Goal: Book appointment/travel/reservation

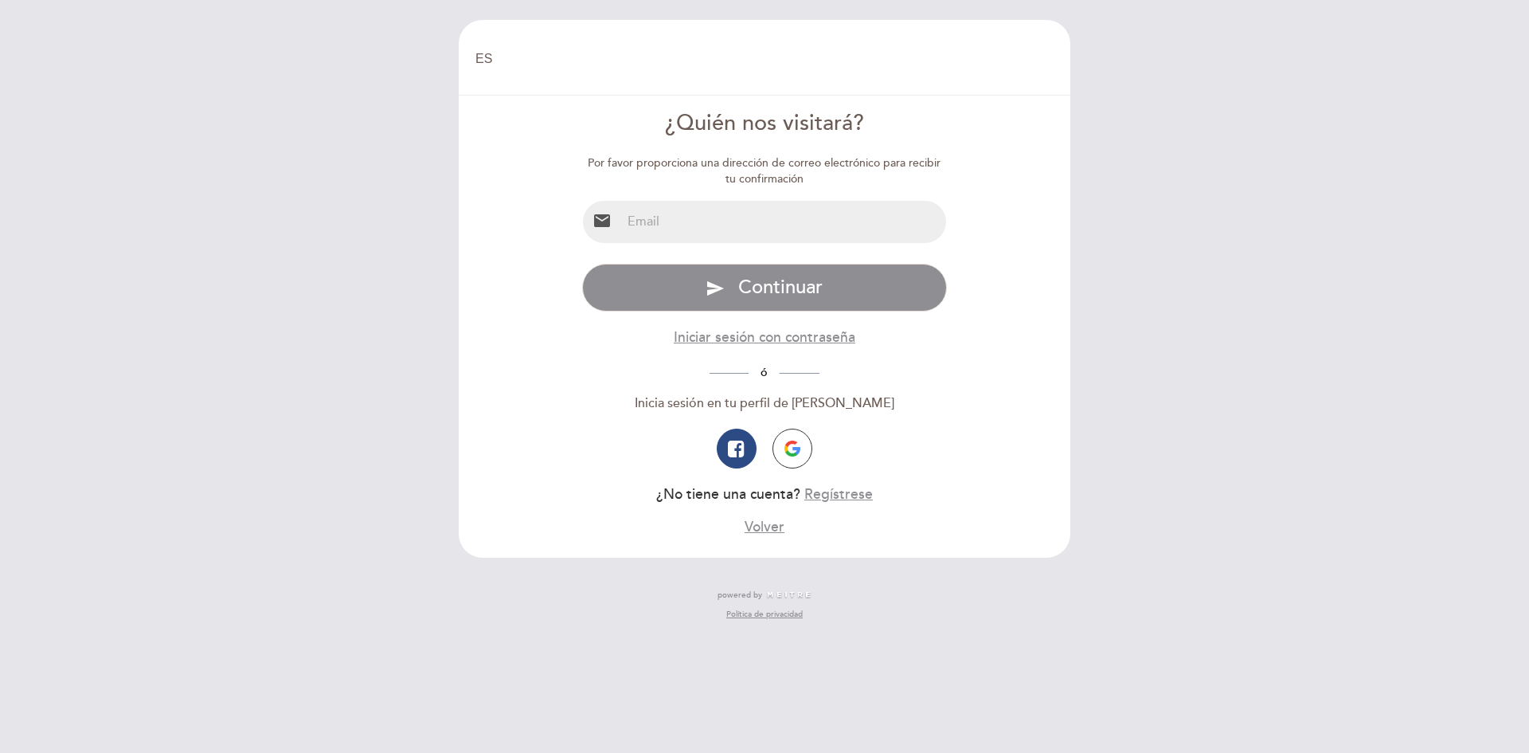
select select "es"
click at [744, 224] on input "email" at bounding box center [784, 222] width 326 height 42
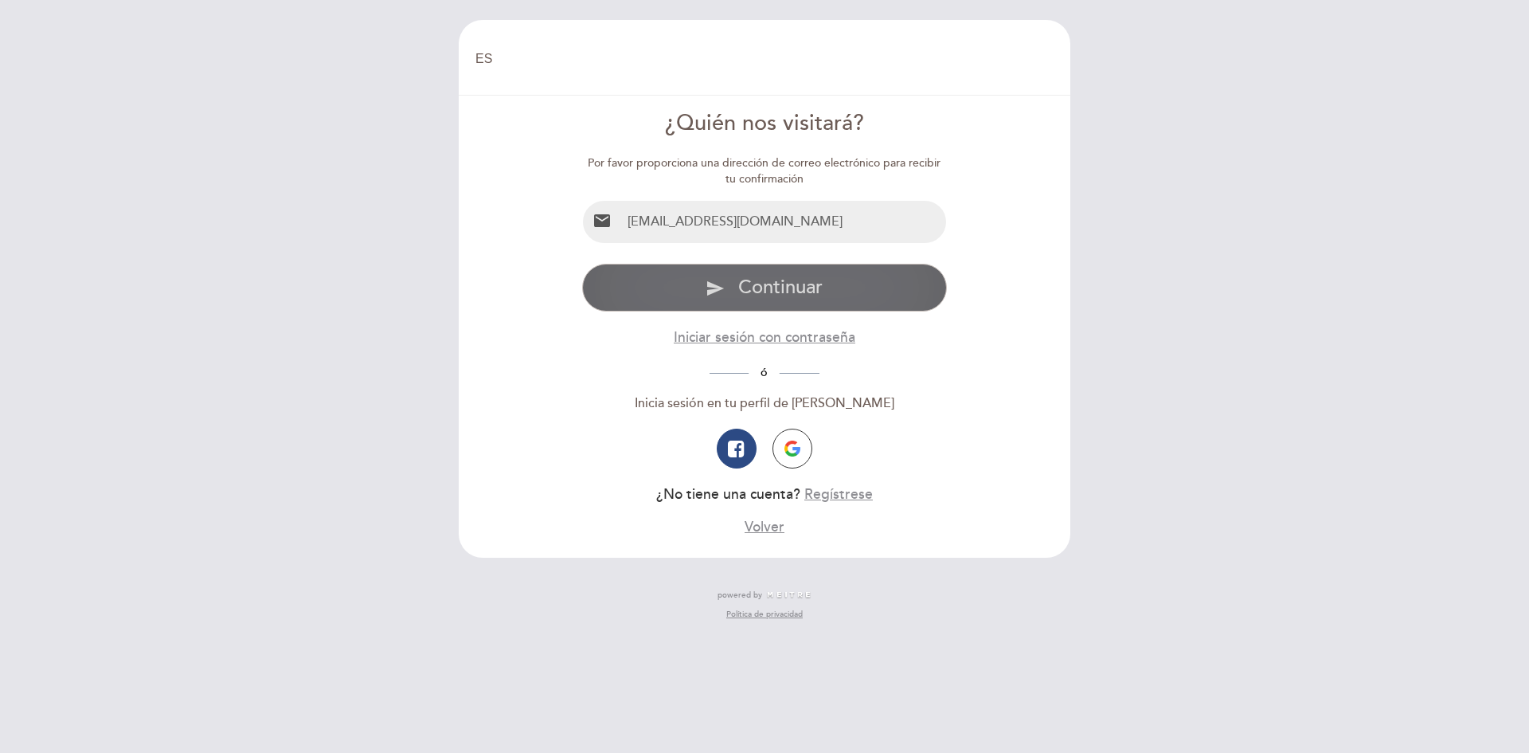
type input "[EMAIL_ADDRESS][DOMAIN_NAME]"
click at [883, 280] on button "send Continuar" at bounding box center [765, 288] width 366 height 48
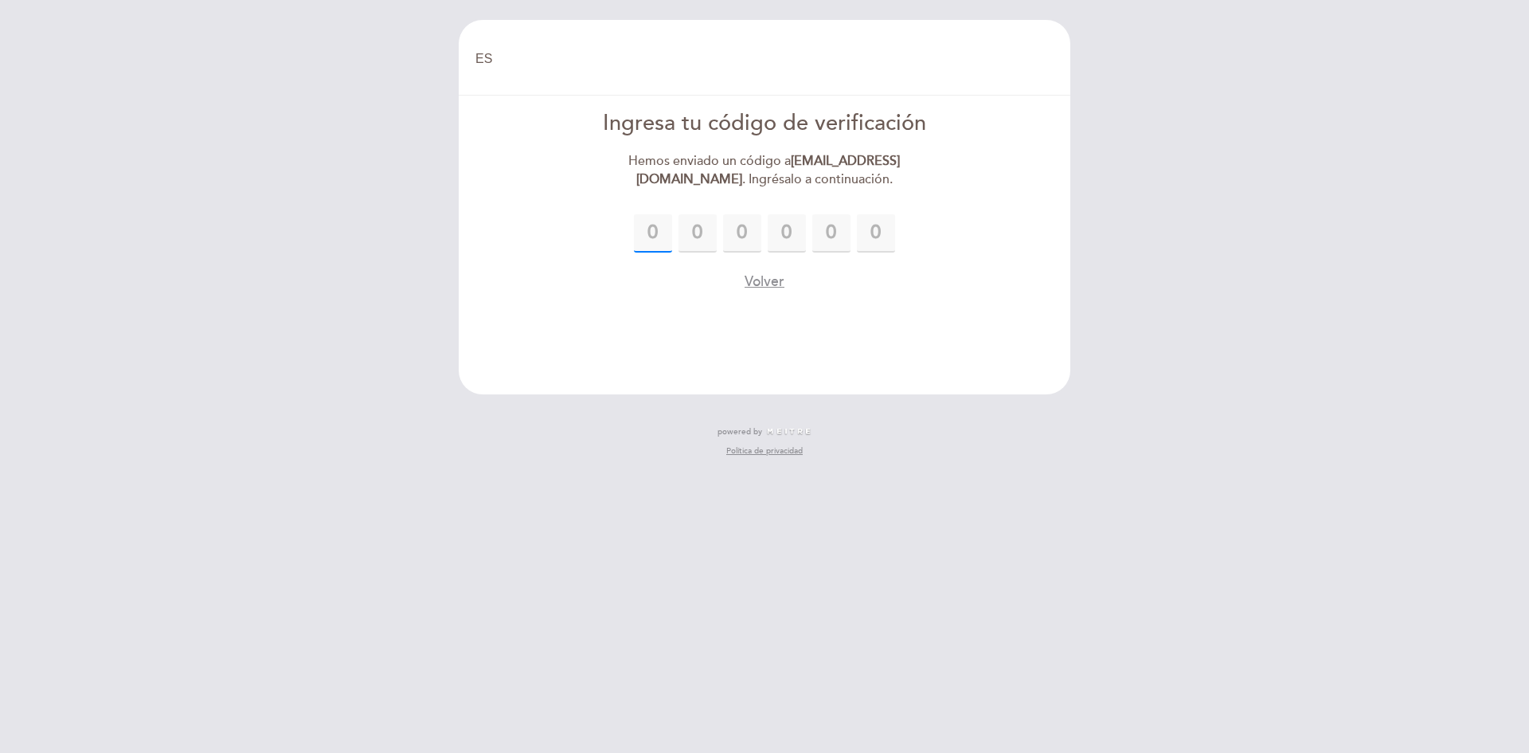
click at [659, 236] on input "text" at bounding box center [653, 233] width 38 height 38
type input "9"
type input "4"
type input "3"
type input "2"
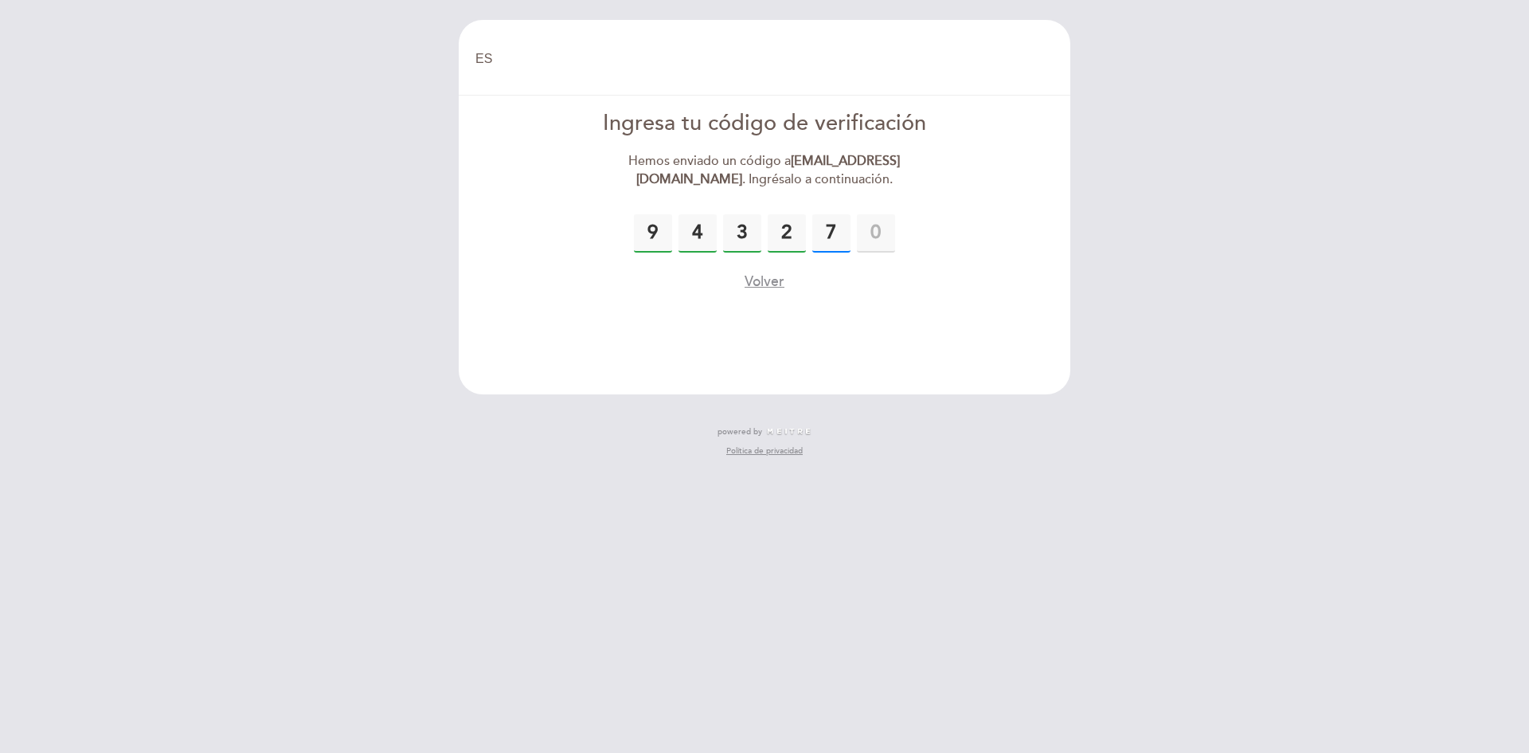
type input "7"
type input "2"
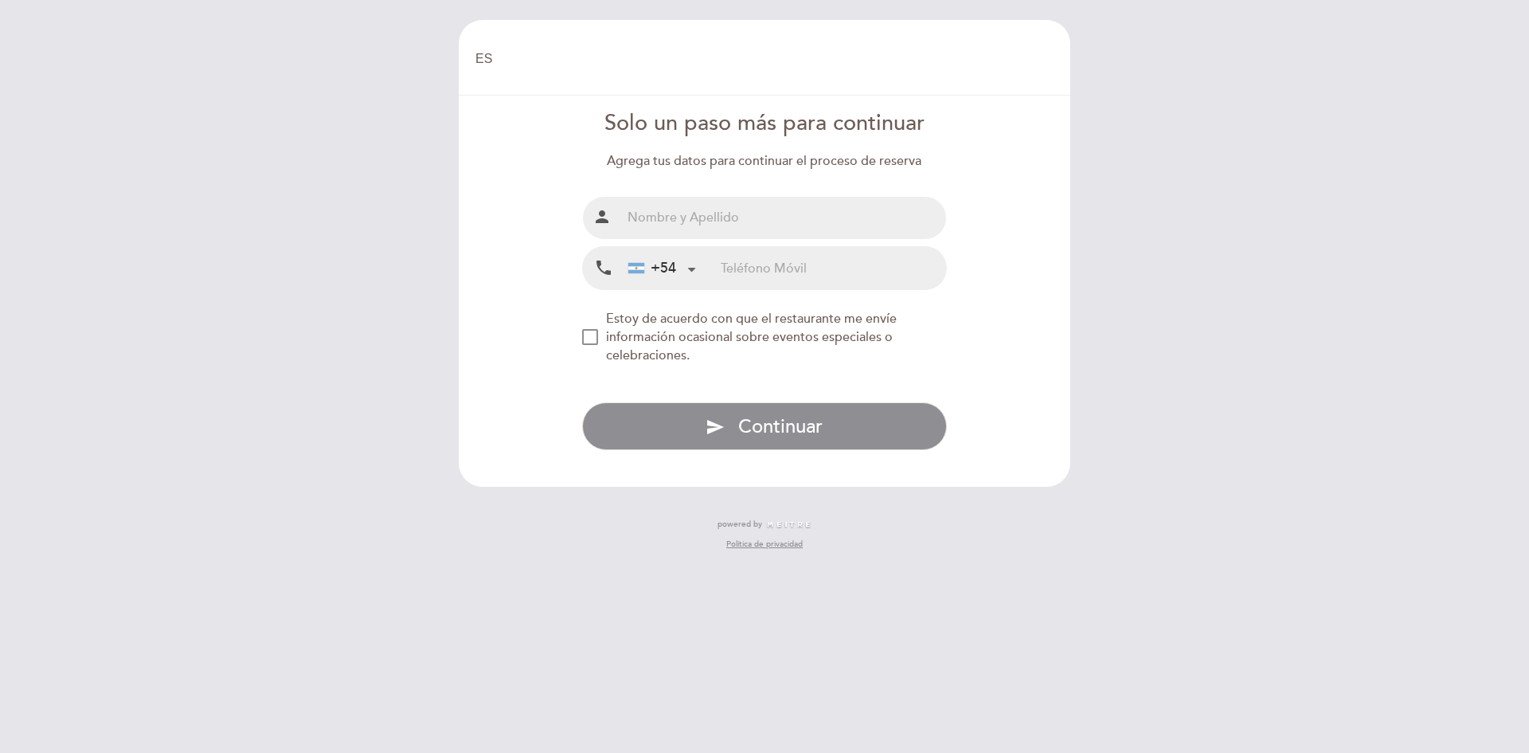
click at [740, 222] on input "text" at bounding box center [784, 218] width 326 height 42
type input "[PERSON_NAME]"
click at [690, 271] on div at bounding box center [691, 268] width 10 height 10
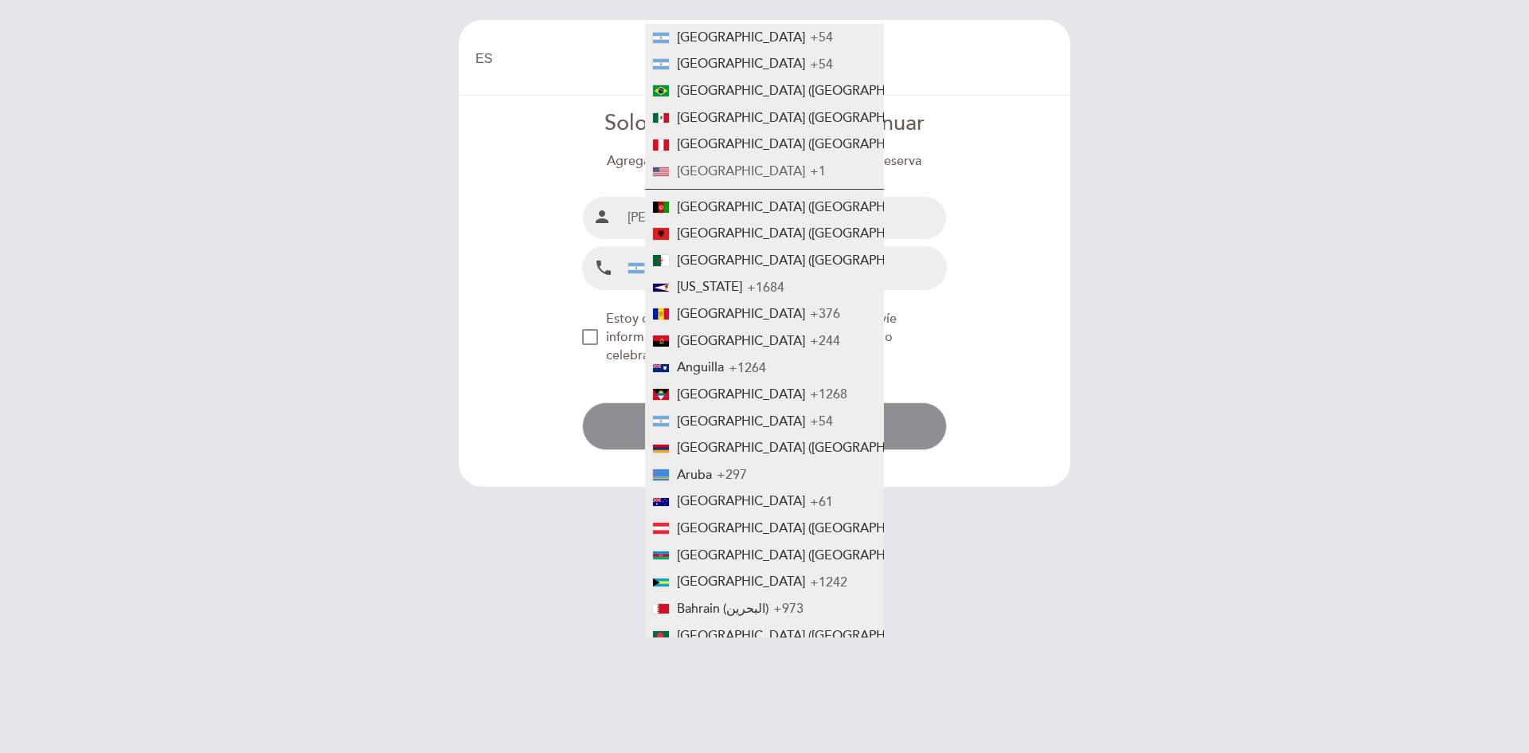
click at [712, 170] on span "[GEOGRAPHIC_DATA]" at bounding box center [741, 171] width 128 height 16
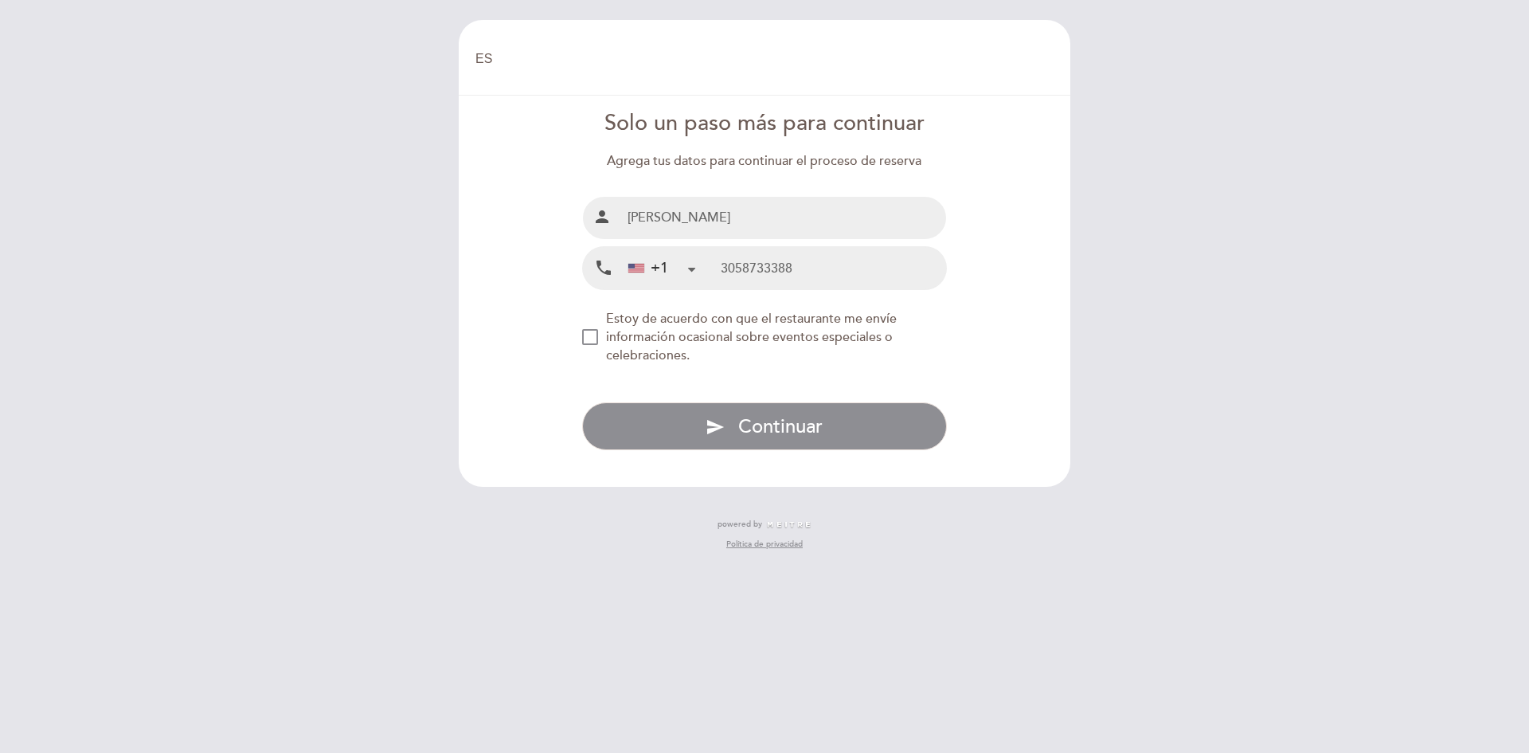
type input "3058733388"
click at [593, 336] on div "NEW_MODAL_AGREE_RESTAURANT_SEND_OCCASIONAL_INFO" at bounding box center [590, 337] width 16 height 16
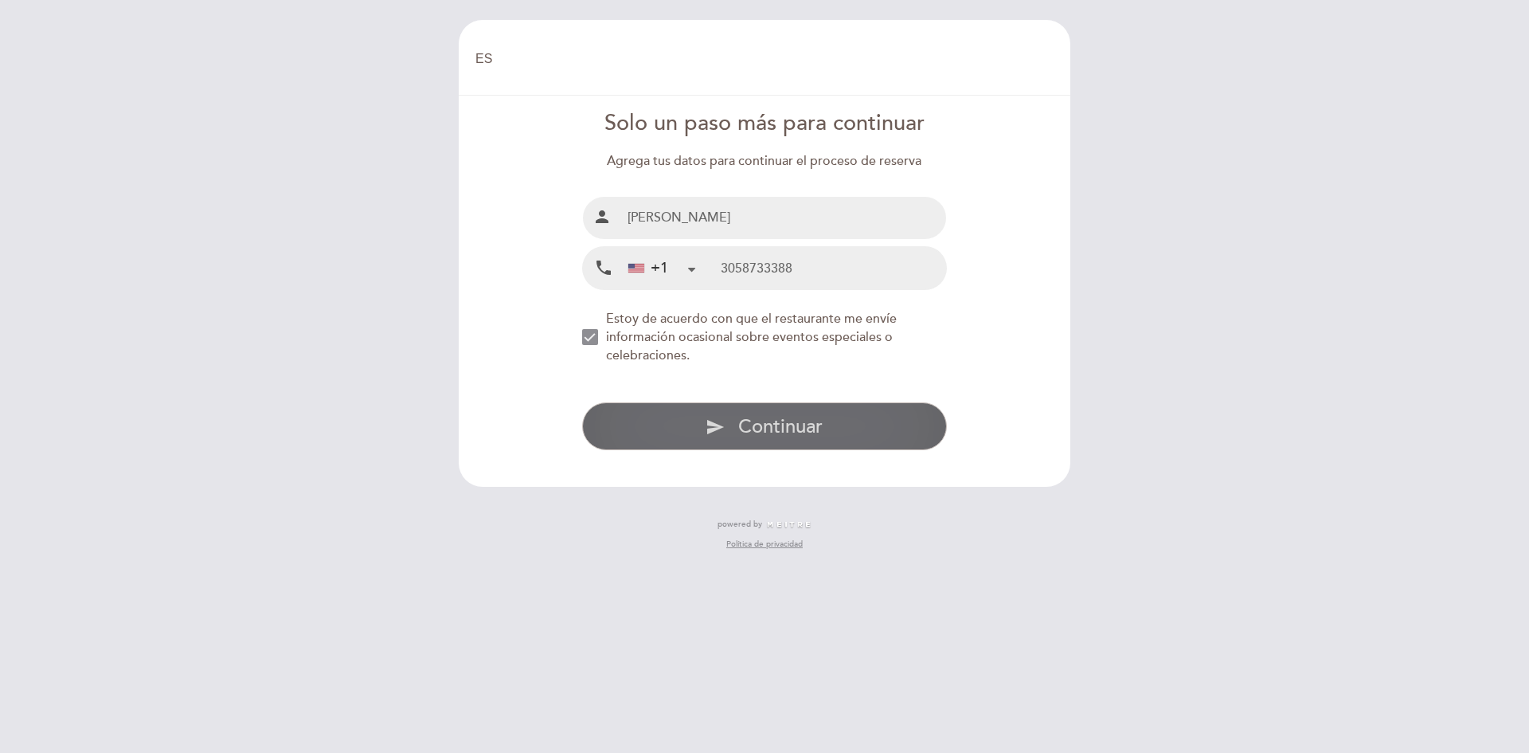
click at [901, 433] on button "send Continuar" at bounding box center [765, 426] width 366 height 48
